Goal: Check status: Check status

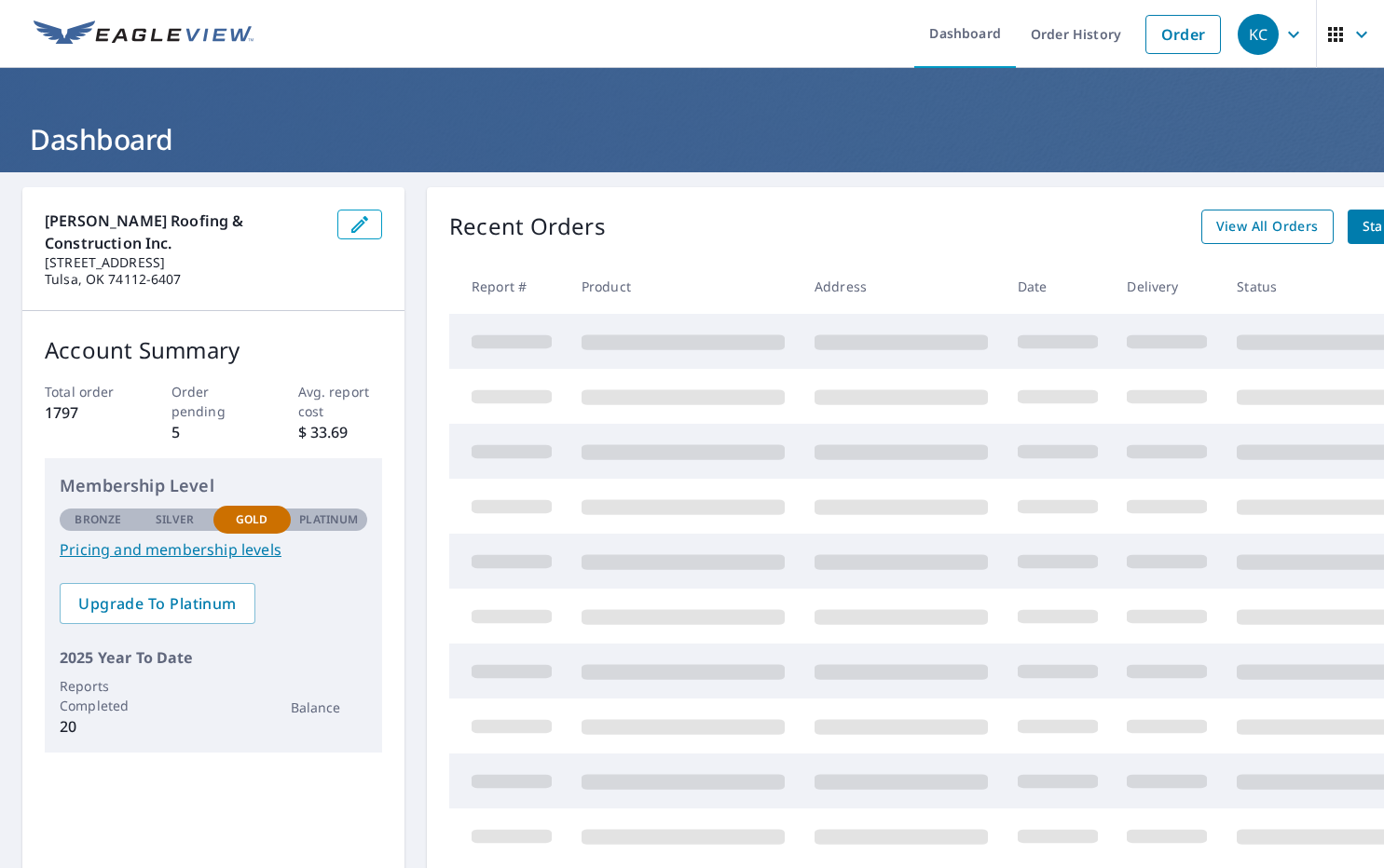
click at [1282, 237] on div "View All Orders Start New Order" at bounding box center [1343, 227] width 284 height 34
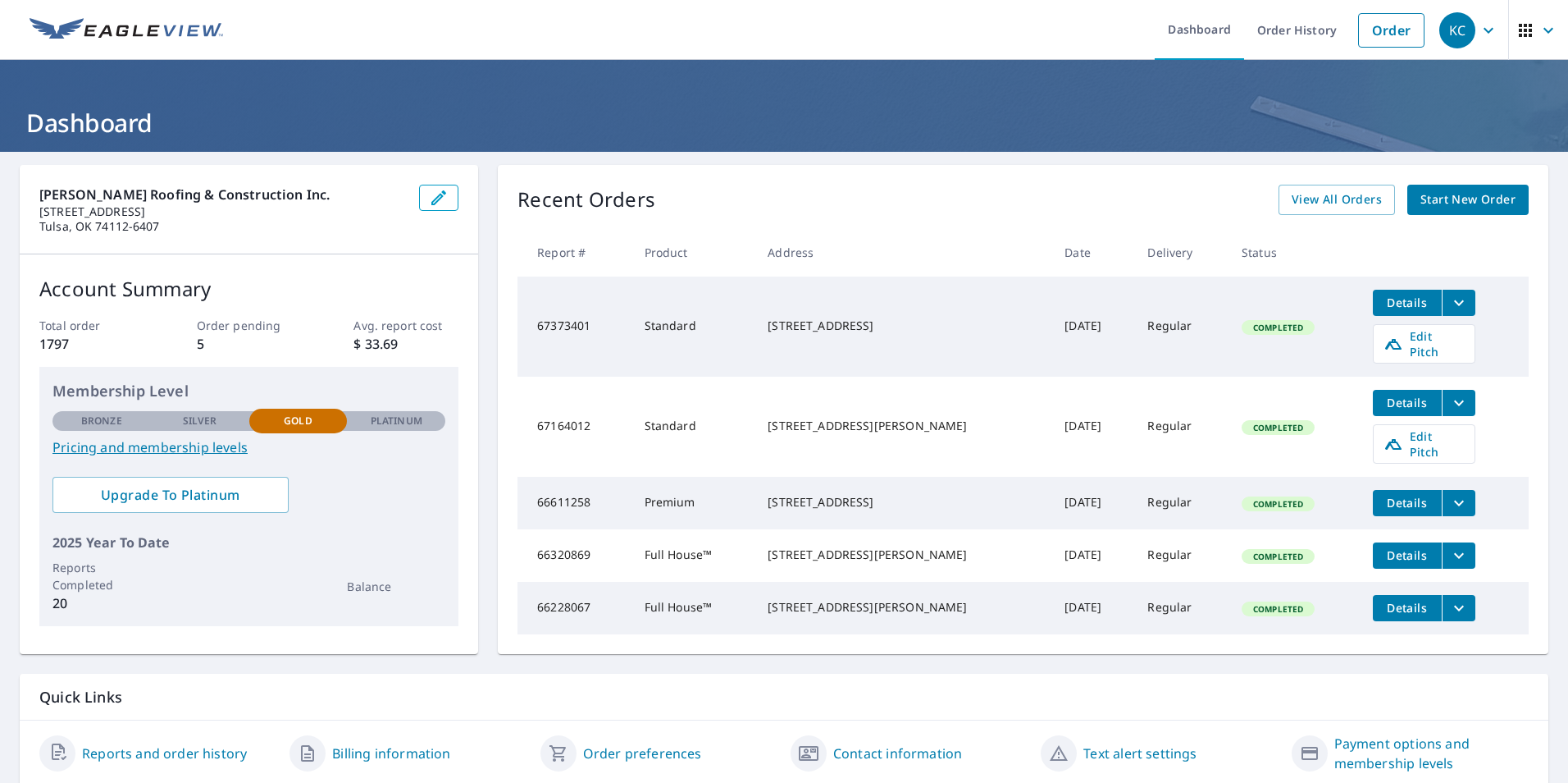
click at [1217, 31] on icon "button" at bounding box center [1526, 30] width 13 height 13
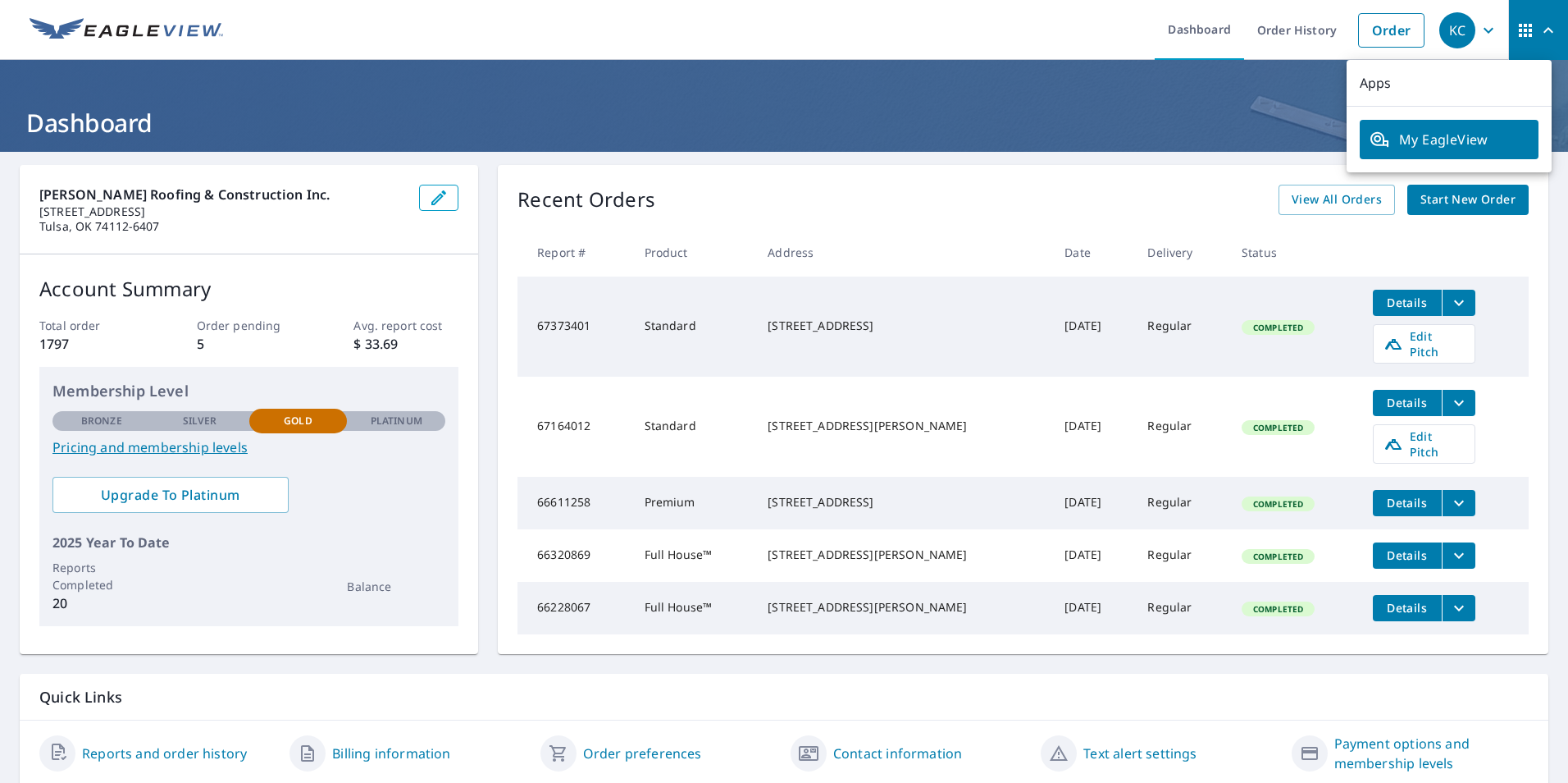
click at [1182, 157] on div "[PERSON_NAME] Roofing & Construction Inc. [STREET_ADDRESS] Account Summary Tota…" at bounding box center [784, 475] width 1568 height 647
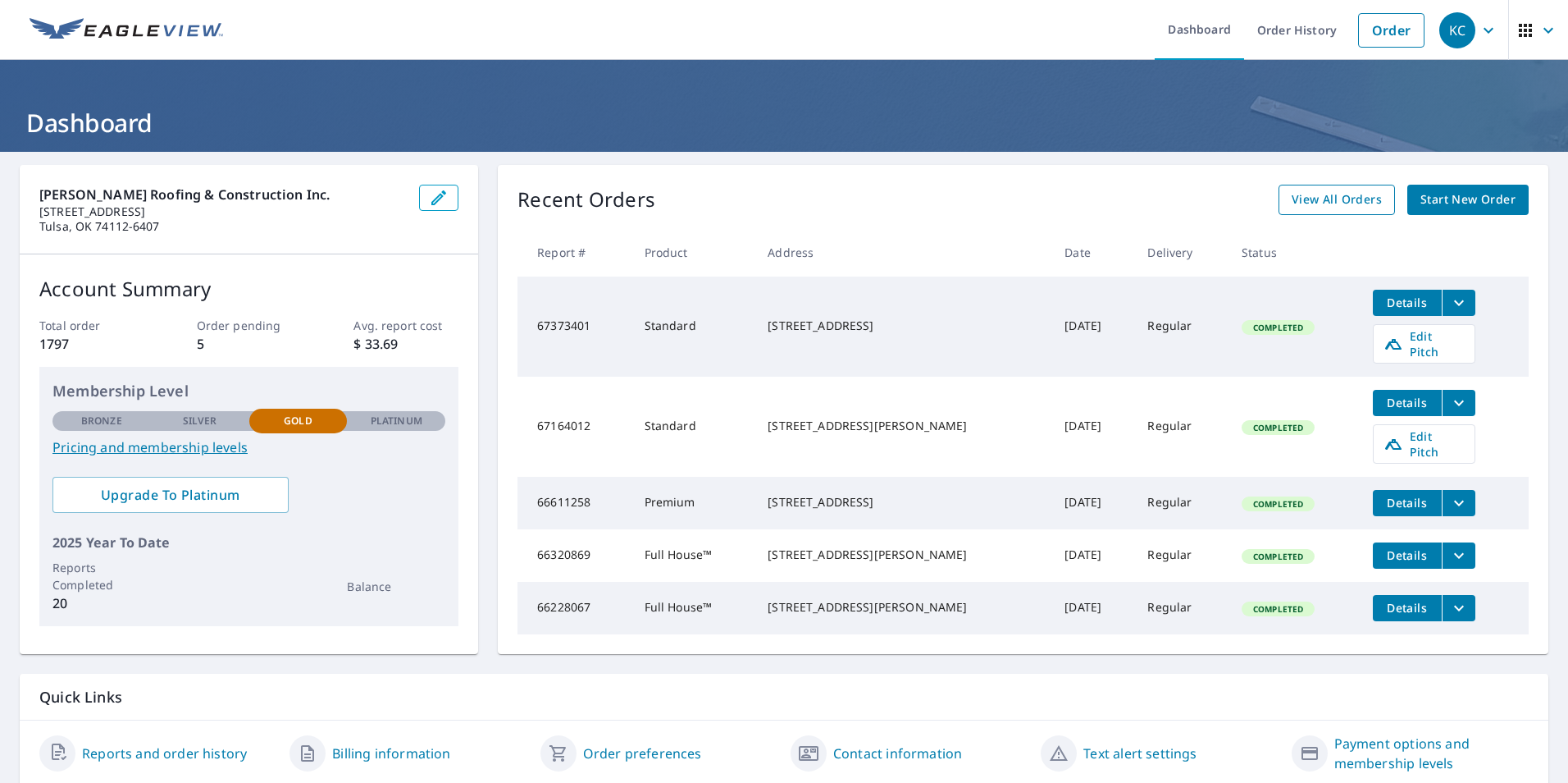
click at [1217, 201] on span "View All Orders" at bounding box center [1337, 200] width 90 height 20
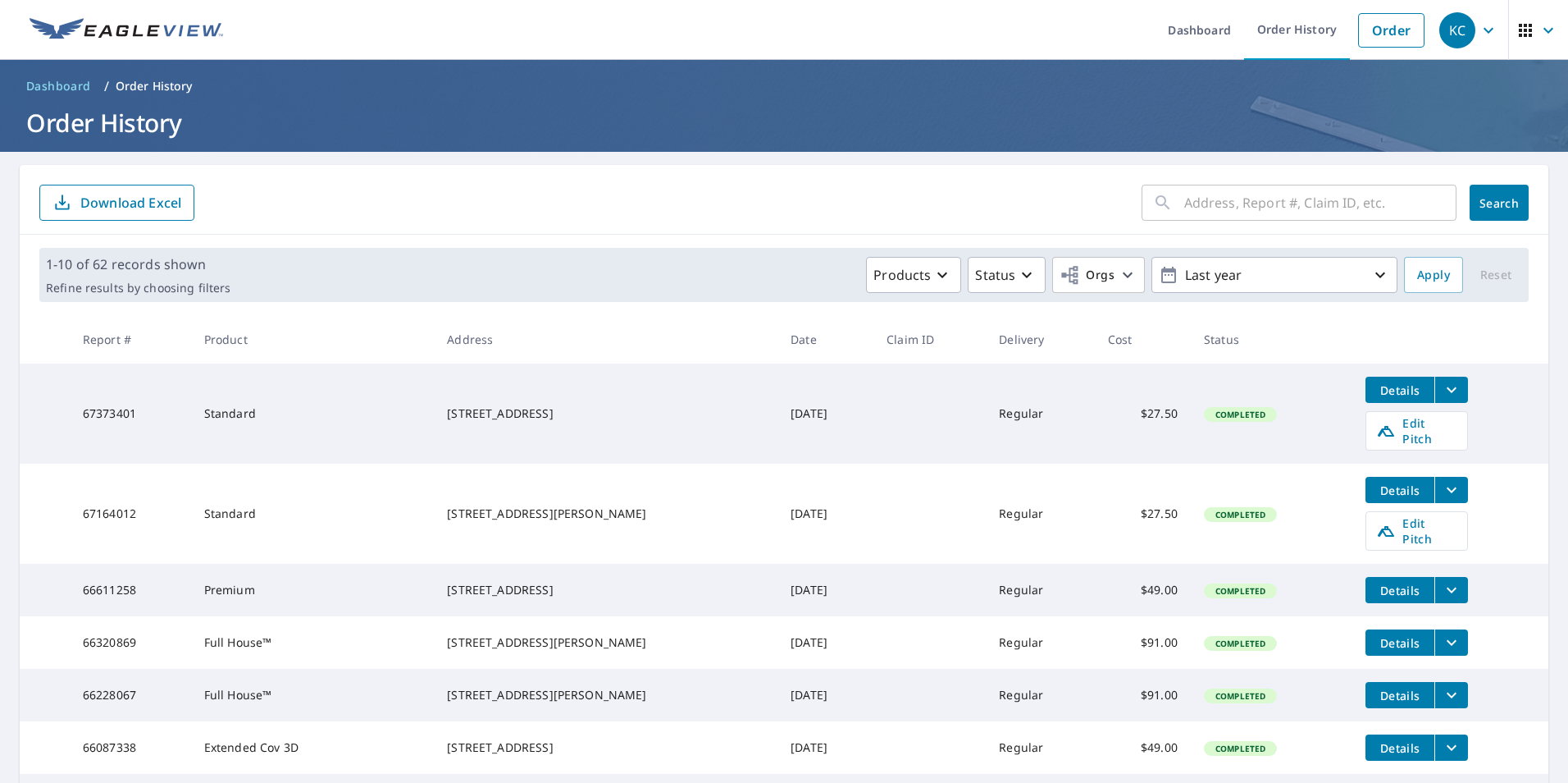
click at [1199, 213] on input "text" at bounding box center [1321, 202] width 273 height 46
type input "[STREET_ADDRESS]"
click button "Search" at bounding box center [1499, 202] width 59 height 36
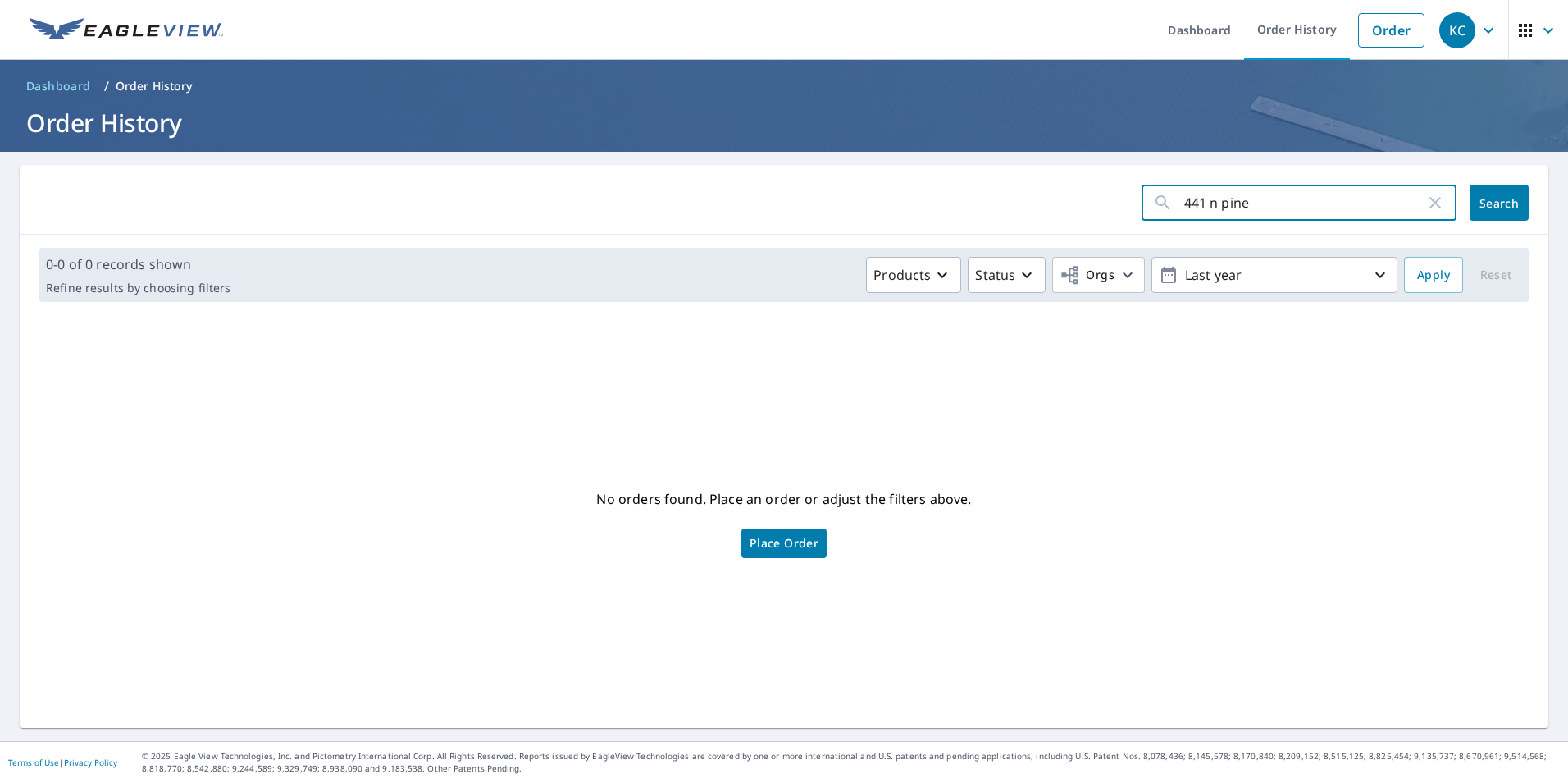
type input "441 n pine"
click button "Search" at bounding box center [1499, 202] width 59 height 36
